Goal: Transaction & Acquisition: Purchase product/service

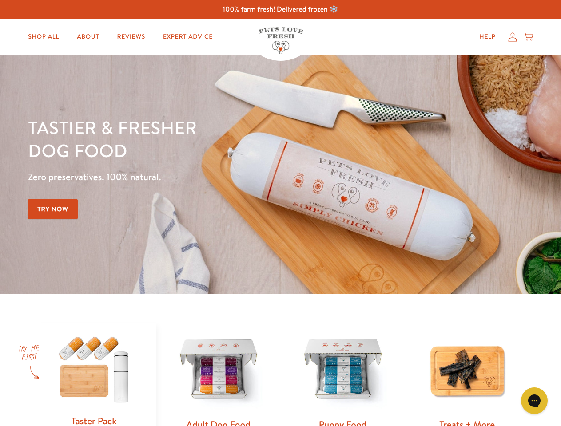
click at [280, 213] on div "Tastier & fresher dog food Zero preservatives. 100% natural. Try Now" at bounding box center [196, 174] width 337 height 117
click at [534, 401] on icon "Gorgias live chat" at bounding box center [534, 401] width 8 height 8
